Goal: Unclear

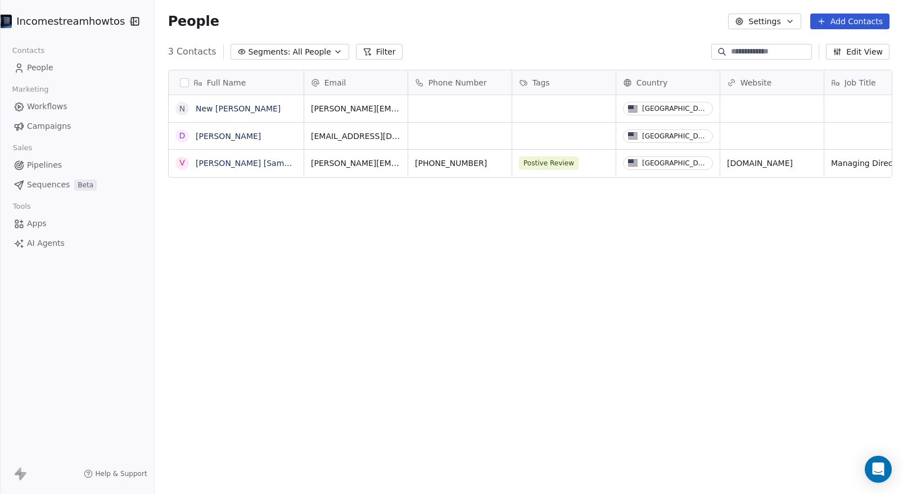
scroll to position [426, 743]
